Goal: Task Accomplishment & Management: Manage account settings

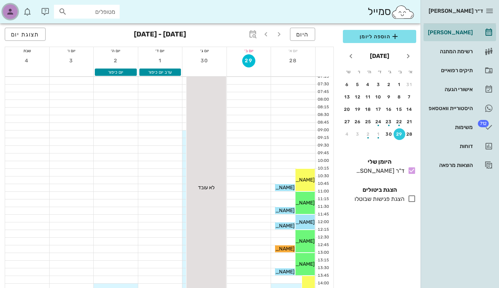
click at [11, 11] on icon "button" at bounding box center [10, 11] width 9 height 9
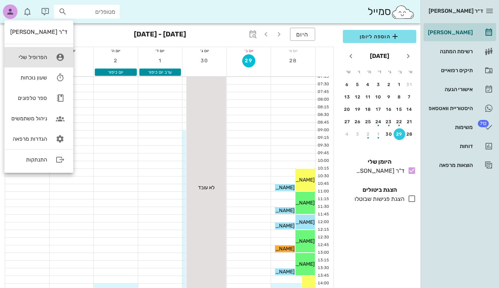
click at [43, 55] on div "הפרופיל שלי" at bounding box center [28, 57] width 37 height 7
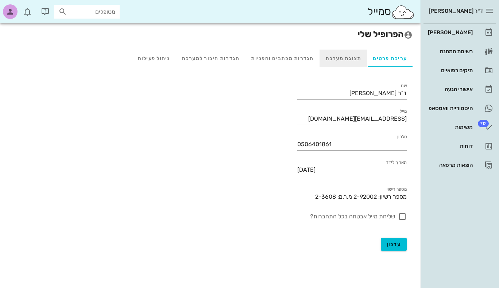
click at [342, 61] on div "תצוגת מערכת" at bounding box center [344, 59] width 48 height 18
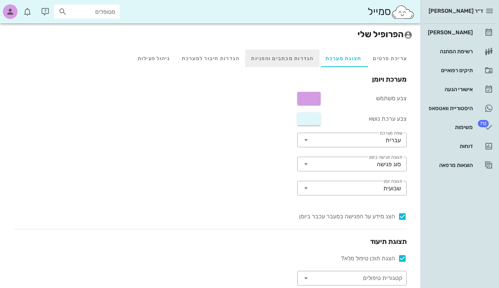
click at [291, 58] on div "הגדרות מכתבים והפניות" at bounding box center [282, 59] width 74 height 18
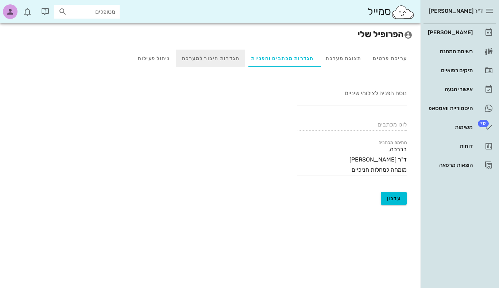
click at [225, 59] on div "הגדרות חיבור למערכת" at bounding box center [211, 59] width 70 height 18
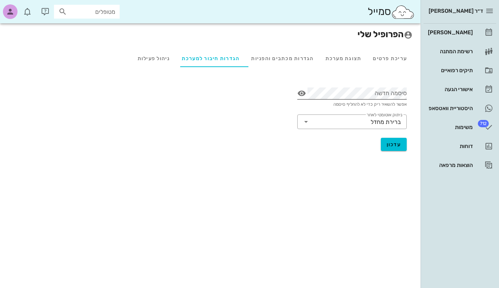
click at [300, 93] on button "סיסמה חדשה appended action" at bounding box center [301, 93] width 9 height 9
click at [302, 95] on button "סיסמה חדשה appended action" at bounding box center [301, 93] width 9 height 9
click at [303, 94] on button "סיסמה חדשה appended action" at bounding box center [301, 93] width 9 height 9
click at [154, 61] on div "ניהול פעילות" at bounding box center [154, 59] width 44 height 18
